Goal: Information Seeking & Learning: Check status

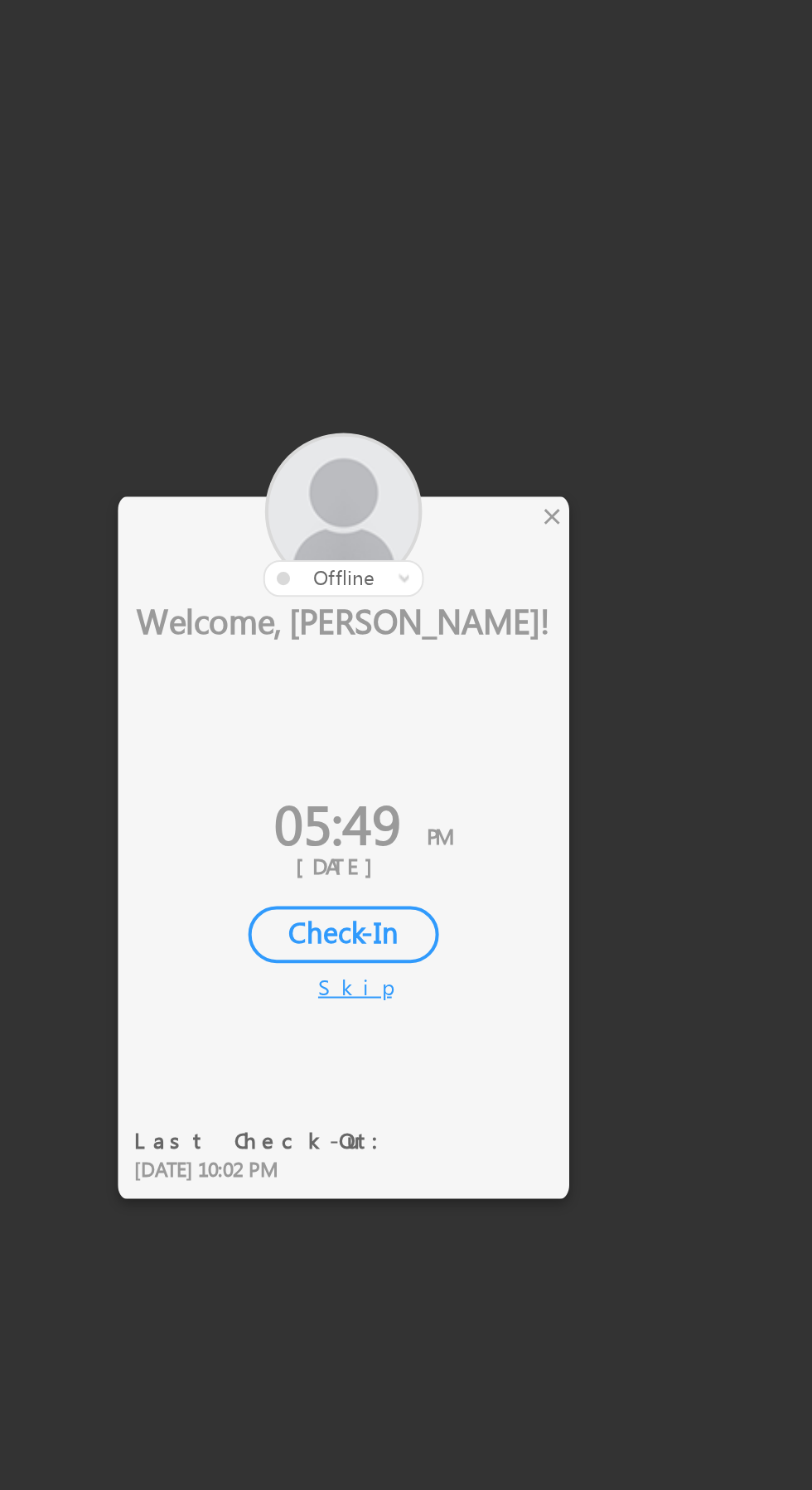
click at [473, 625] on div "×" at bounding box center [478, 621] width 18 height 18
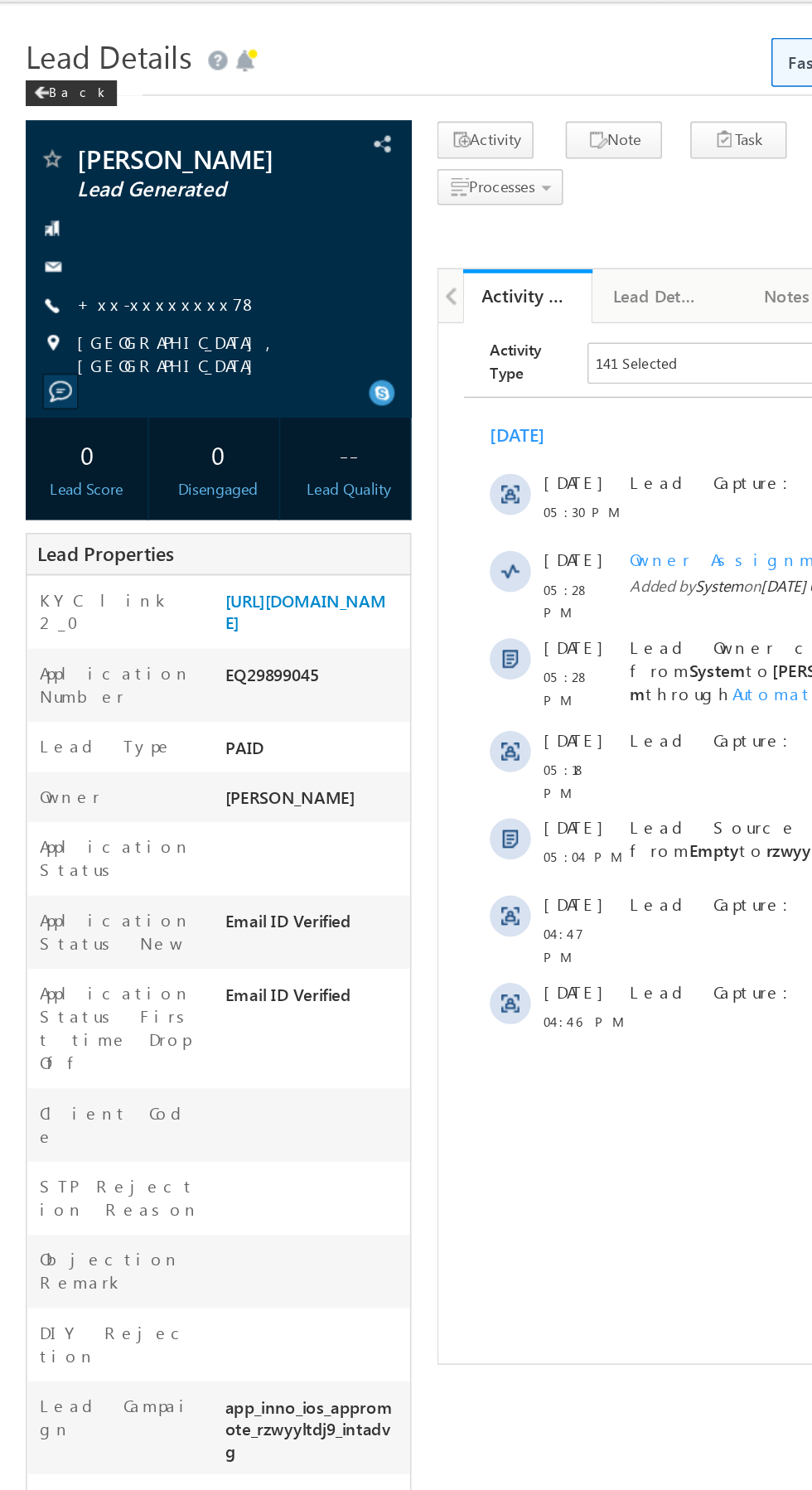
click at [80, 240] on link "+xx-xxxxxxxx78" at bounding box center [108, 233] width 117 height 14
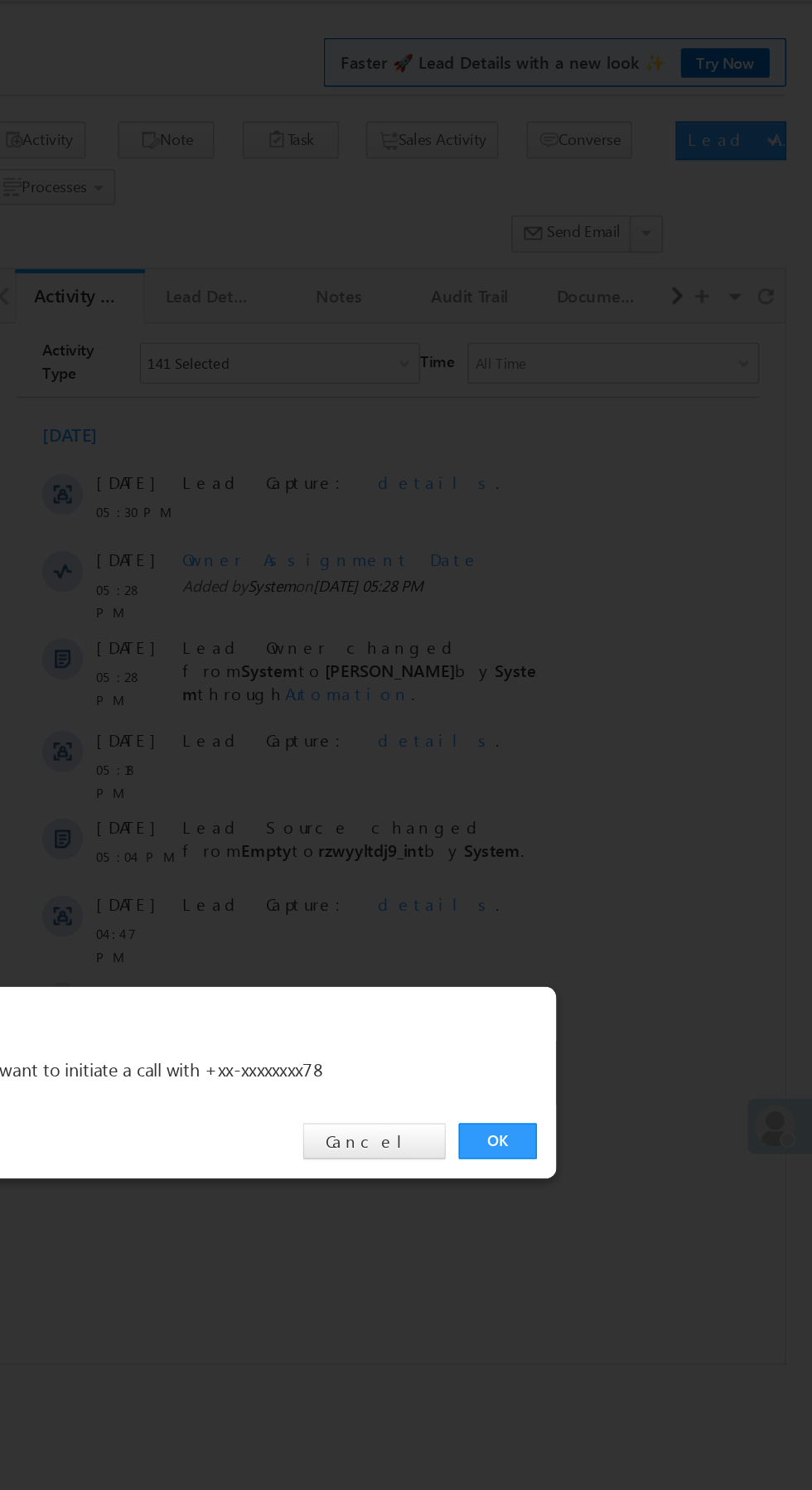
click at [609, 773] on link "OK" at bounding box center [609, 772] width 51 height 23
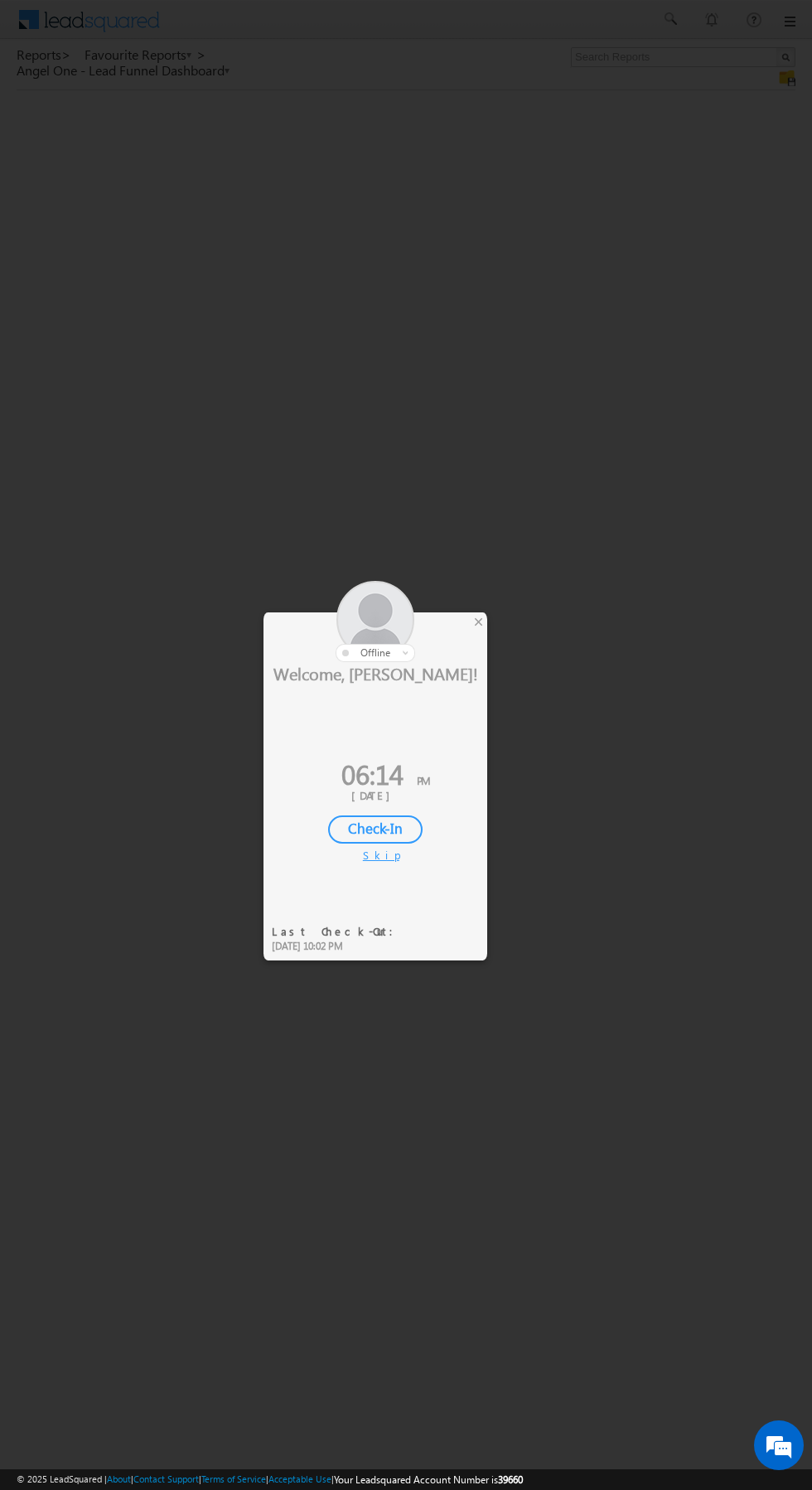
click at [460, 628] on div at bounding box center [375, 621] width 224 height 81
click at [478, 620] on div "×" at bounding box center [478, 621] width 18 height 18
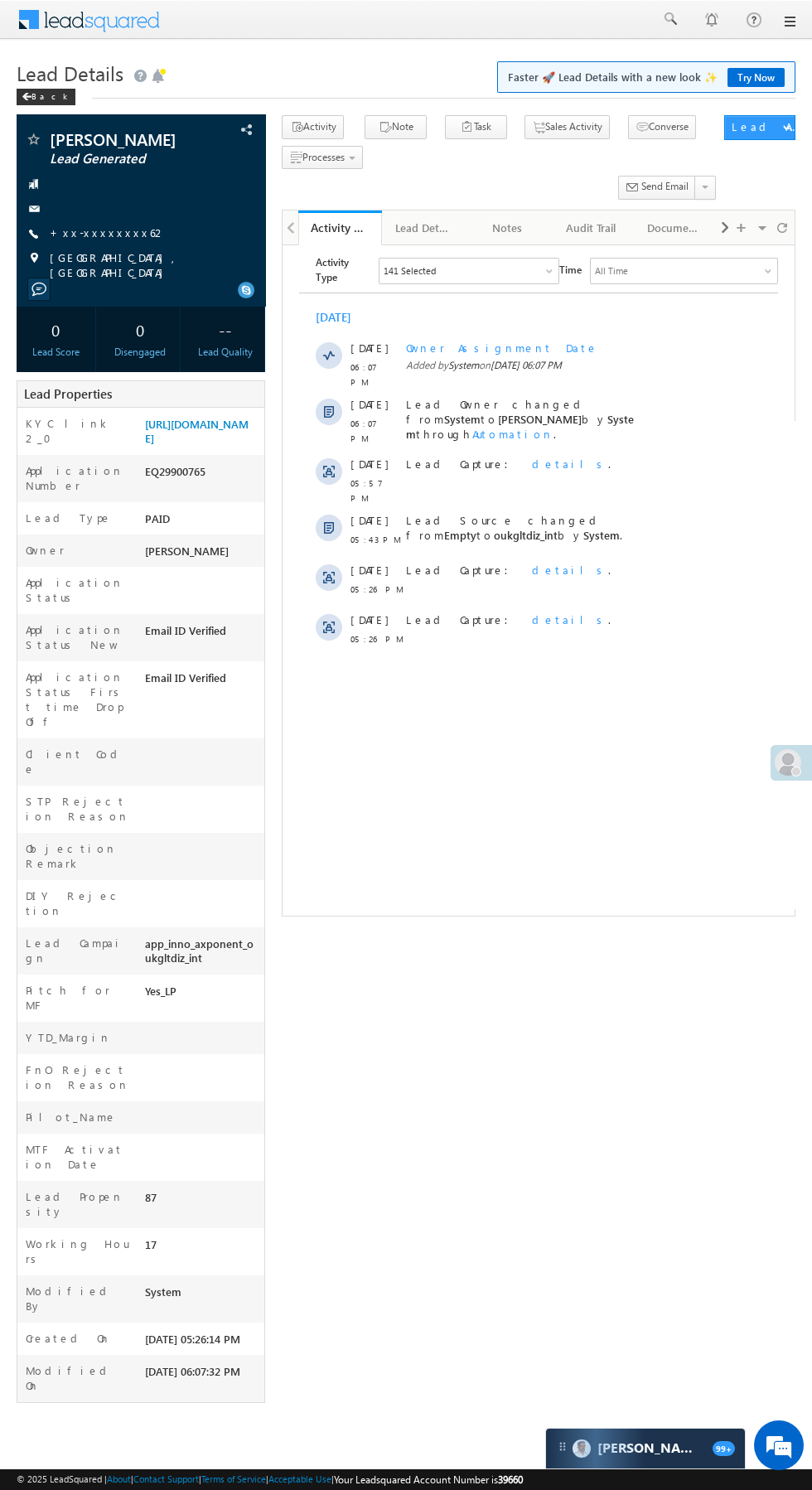
click at [110, 257] on span "[GEOGRAPHIC_DATA], [GEOGRAPHIC_DATA]" at bounding box center [148, 266] width 197 height 30
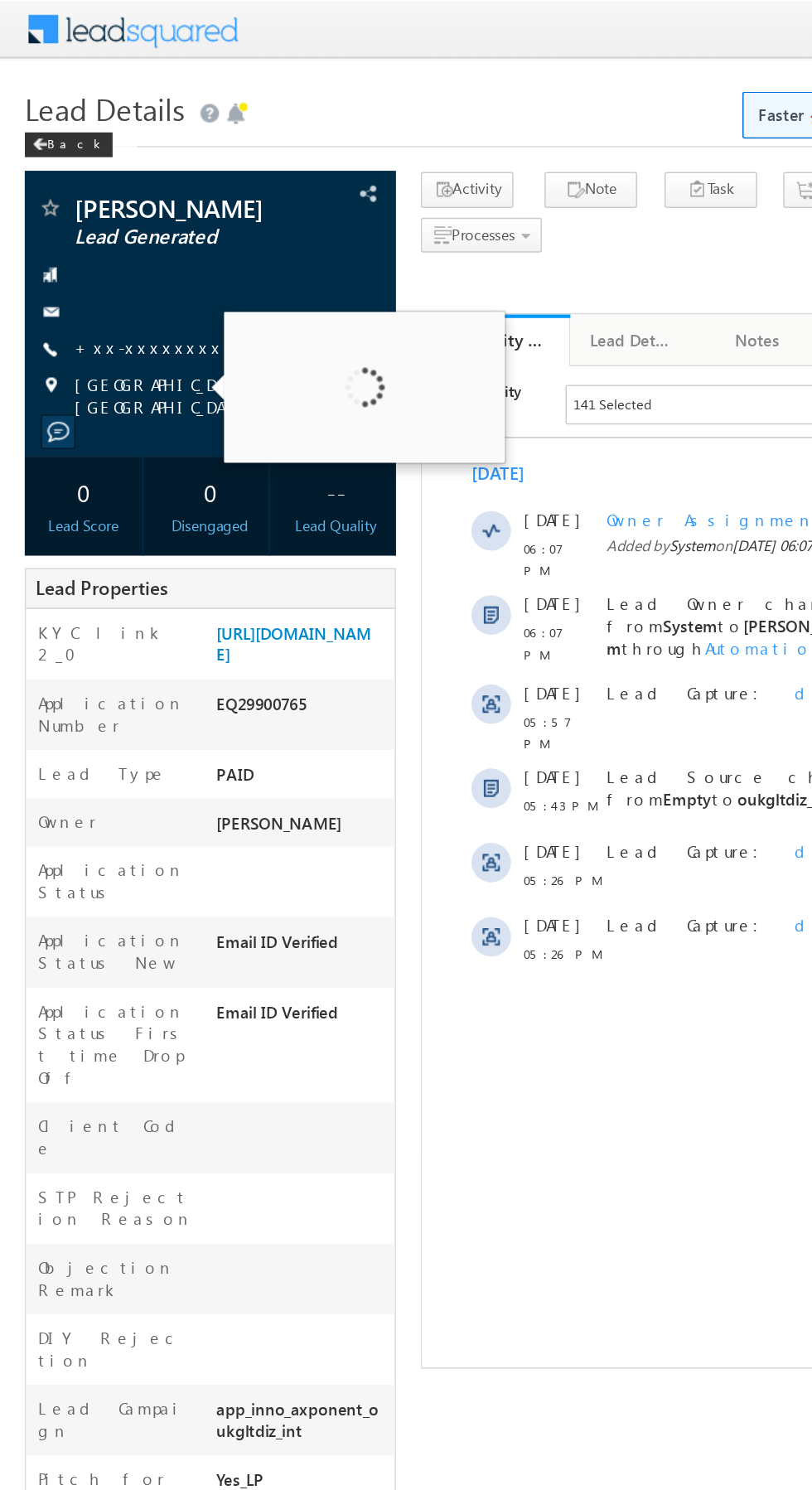
click at [100, 230] on link "+xx-xxxxxxxx62" at bounding box center [108, 233] width 117 height 14
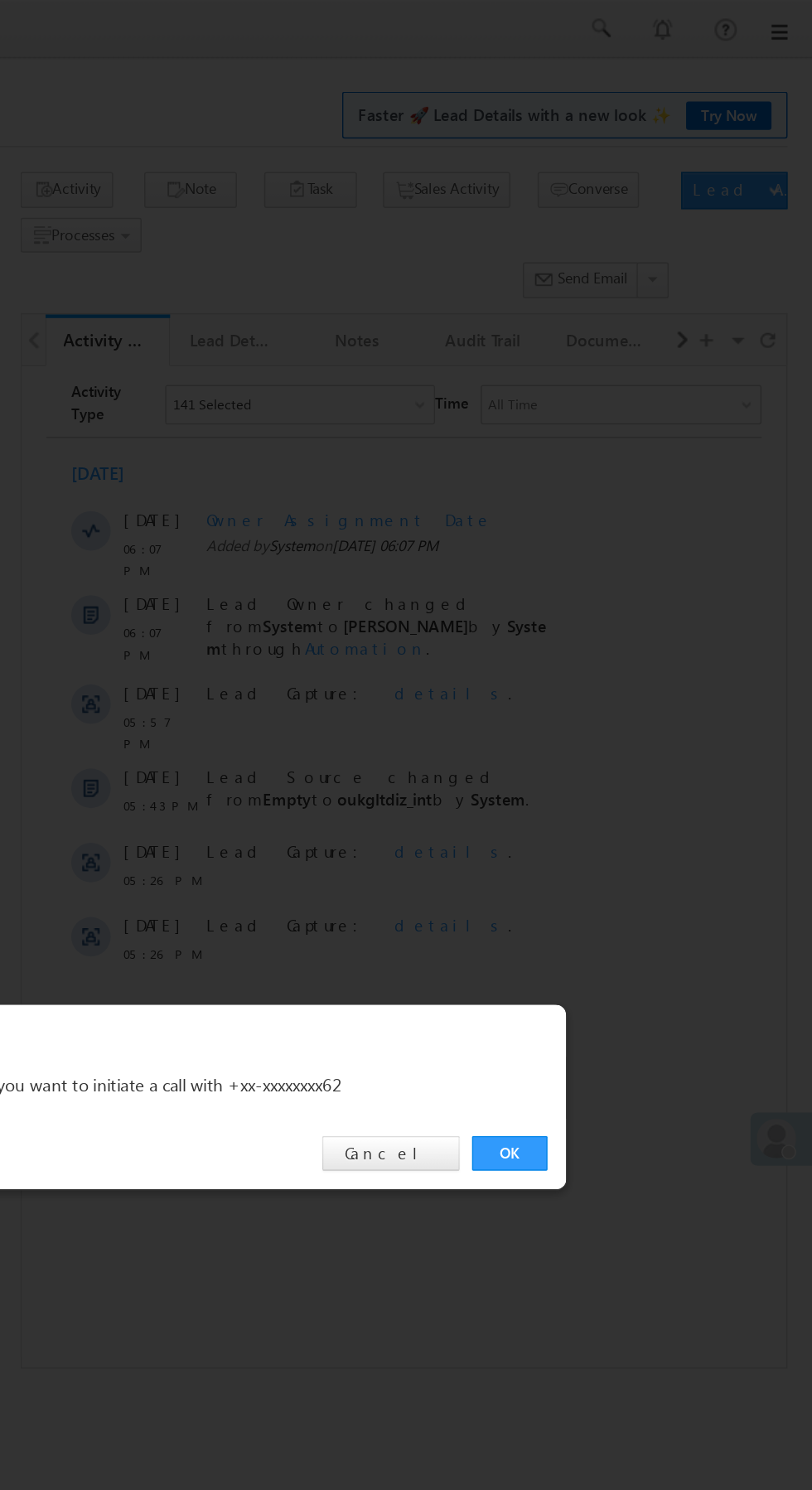
click at [609, 773] on link "OK" at bounding box center [609, 772] width 51 height 23
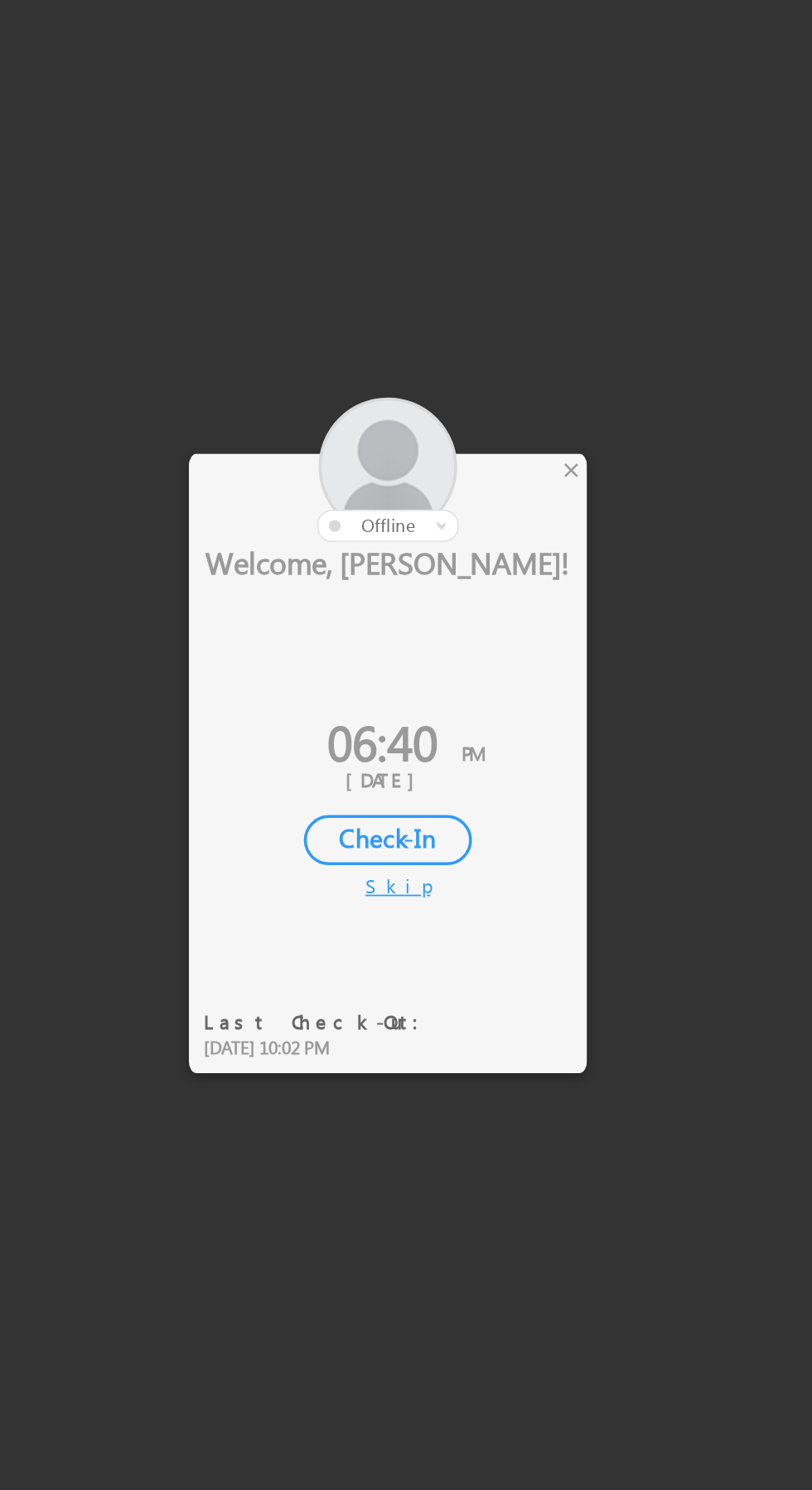
click at [494, 618] on div at bounding box center [406, 745] width 812 height 1490
click at [476, 620] on div "×" at bounding box center [478, 621] width 18 height 18
